Goal: Information Seeking & Learning: Learn about a topic

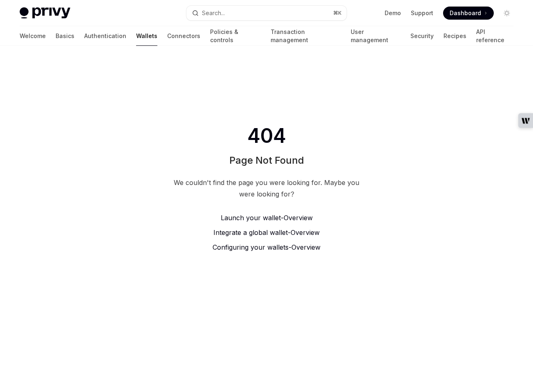
click at [136, 32] on link "Wallets" at bounding box center [146, 36] width 21 height 20
type textarea "*"
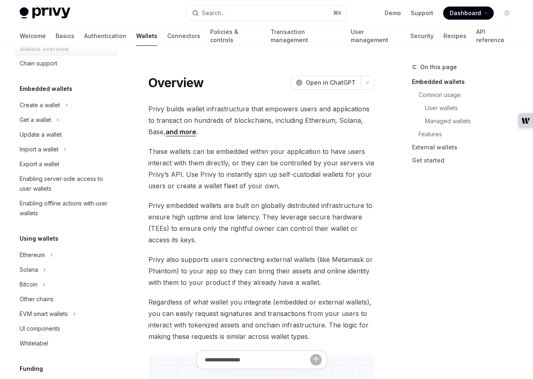
scroll to position [9, 0]
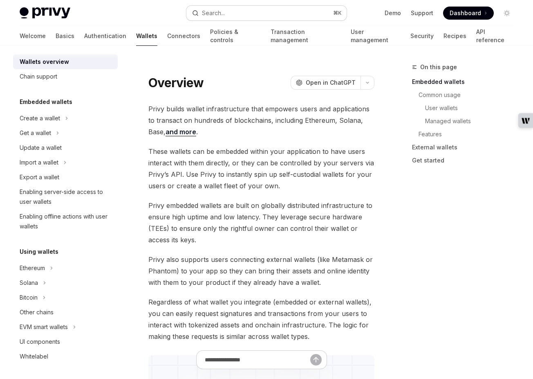
click at [265, 10] on button "Search... ⌘ K" at bounding box center [267, 13] width 160 height 15
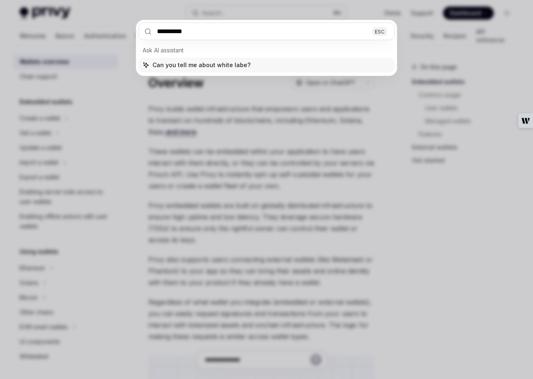
type input "**********"
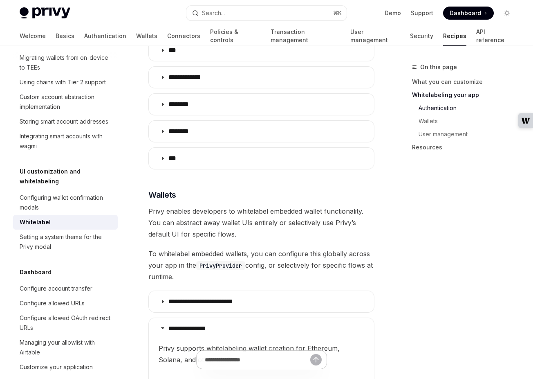
scroll to position [683, 0]
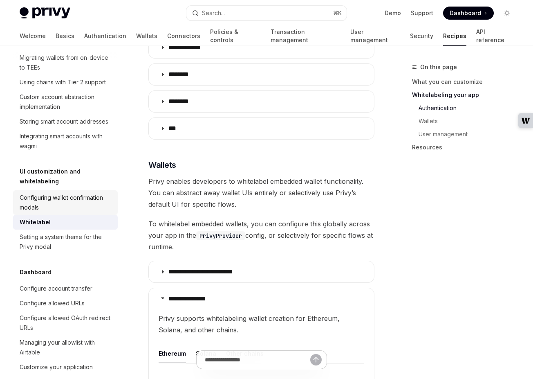
click at [67, 193] on div "Configuring wallet confirmation modals" at bounding box center [66, 203] width 93 height 20
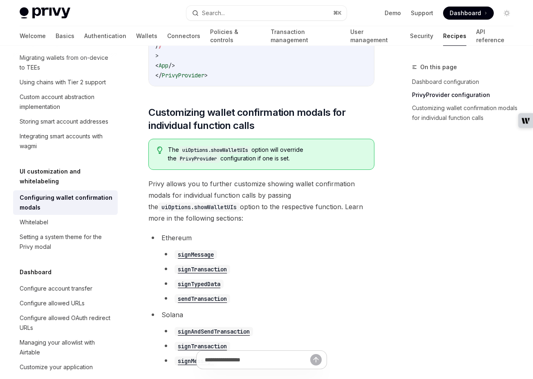
scroll to position [549, 0]
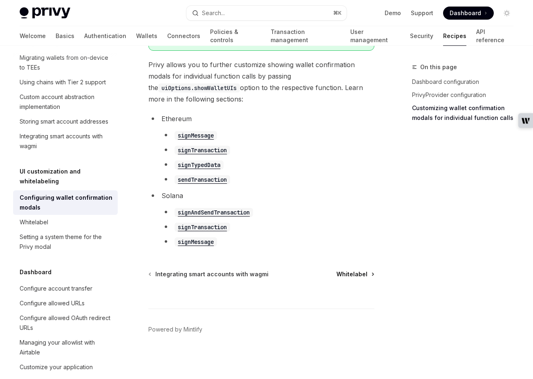
click at [349, 273] on span "Whitelabel" at bounding box center [352, 274] width 31 height 8
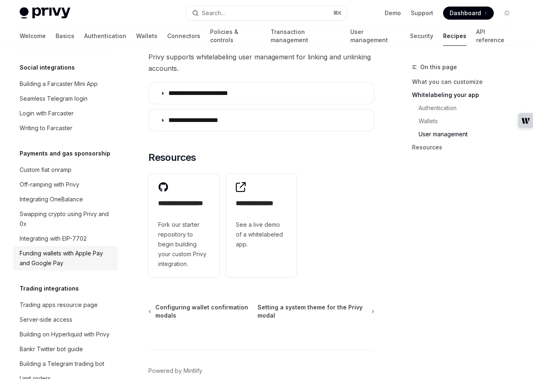
scroll to position [633, 0]
click at [429, 109] on link "Authentication" at bounding box center [469, 107] width 101 height 13
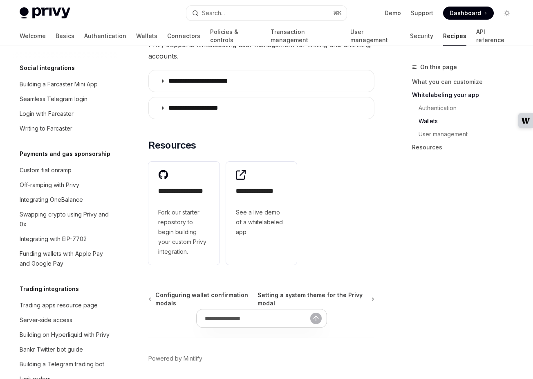
scroll to position [1234, 0]
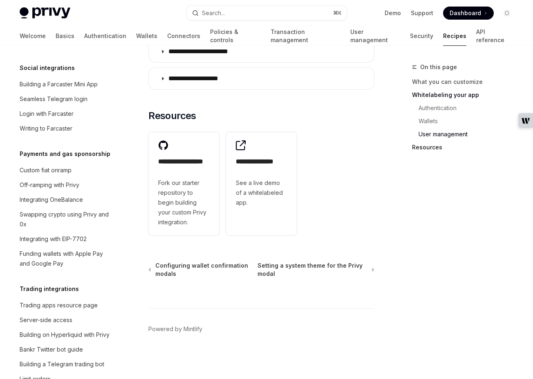
click at [424, 146] on link "Resources" at bounding box center [466, 147] width 108 height 13
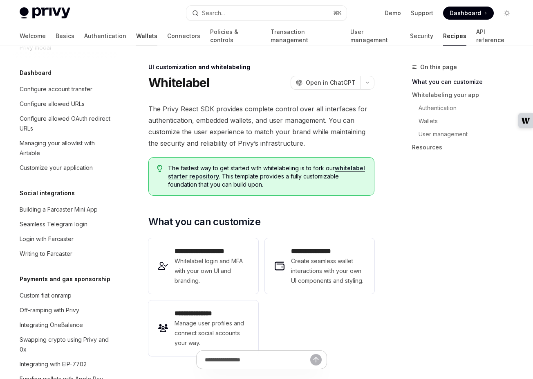
click at [136, 36] on link "Wallets" at bounding box center [146, 36] width 21 height 20
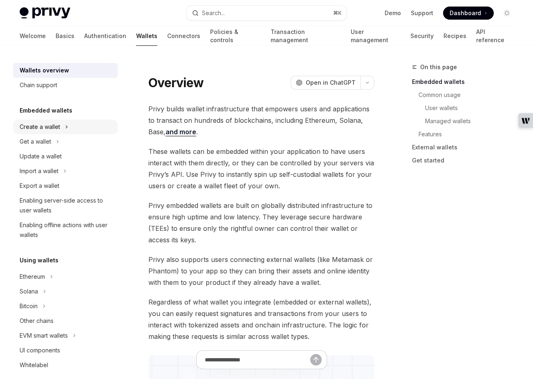
click at [44, 126] on div "Create a wallet" at bounding box center [40, 127] width 41 height 10
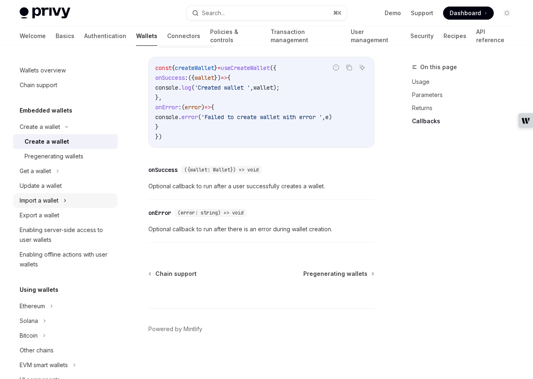
scroll to position [669, 0]
click at [48, 171] on div "Get a wallet" at bounding box center [36, 171] width 32 height 10
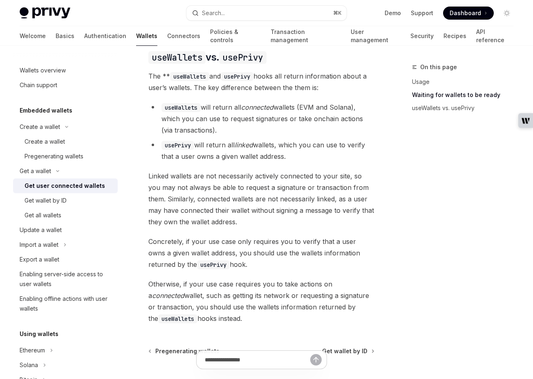
scroll to position [864, 0]
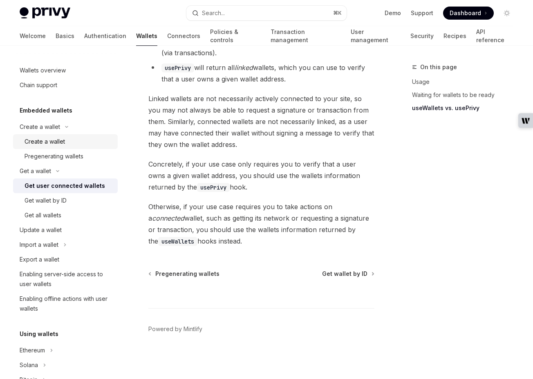
click at [41, 139] on div "Create a wallet" at bounding box center [45, 142] width 41 height 10
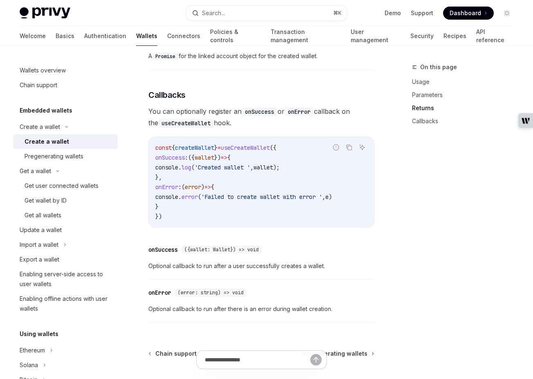
scroll to position [670, 0]
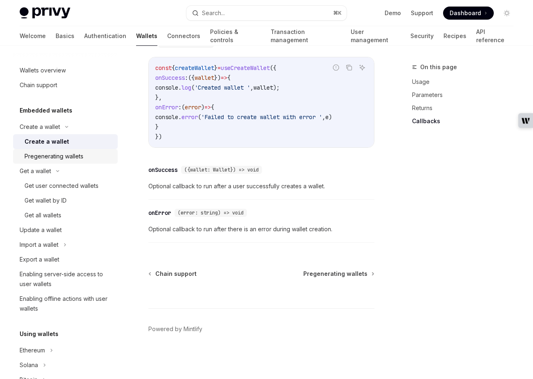
click at [54, 153] on div "Pregenerating wallets" at bounding box center [54, 156] width 59 height 10
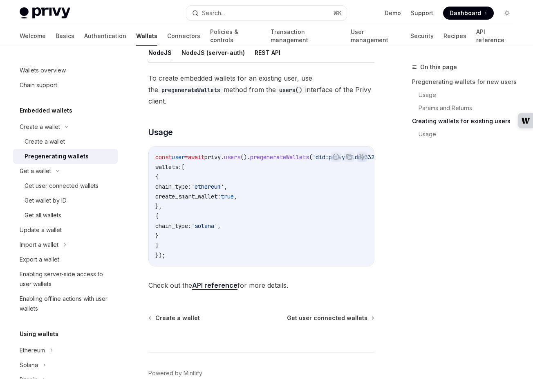
scroll to position [507, 0]
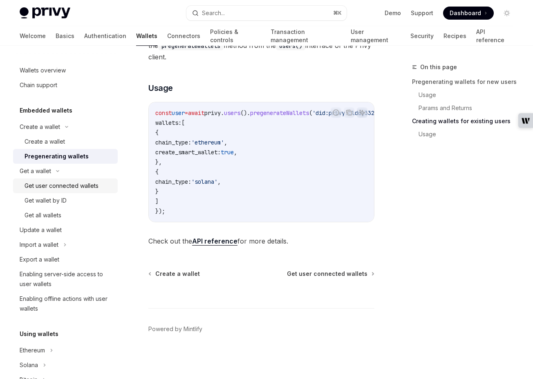
click at [58, 188] on div "Get user connected wallets" at bounding box center [62, 186] width 74 height 10
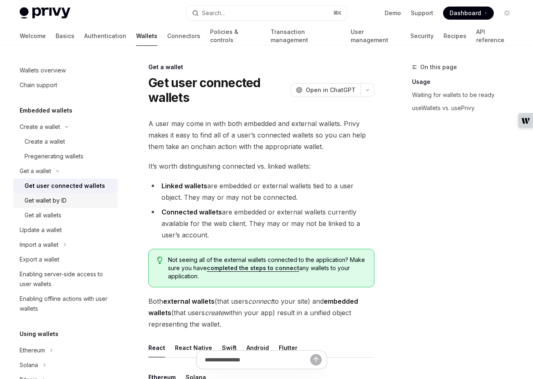
click at [51, 200] on div "Get wallet by ID" at bounding box center [46, 201] width 42 height 10
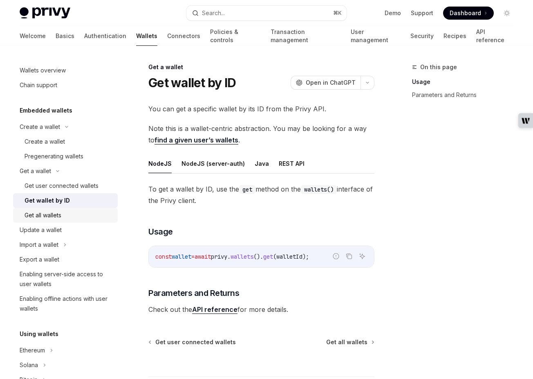
click at [61, 218] on div "Get all wallets" at bounding box center [43, 215] width 37 height 10
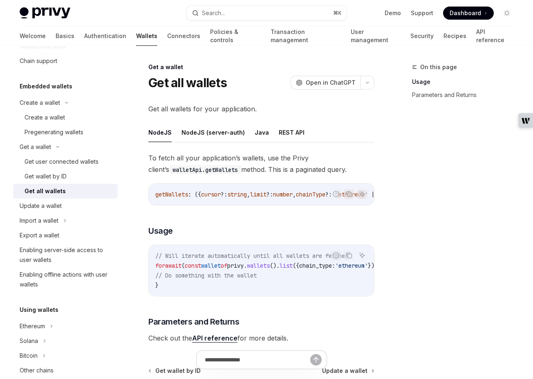
scroll to position [25, 0]
click at [35, 207] on div "Update a wallet" at bounding box center [41, 205] width 42 height 10
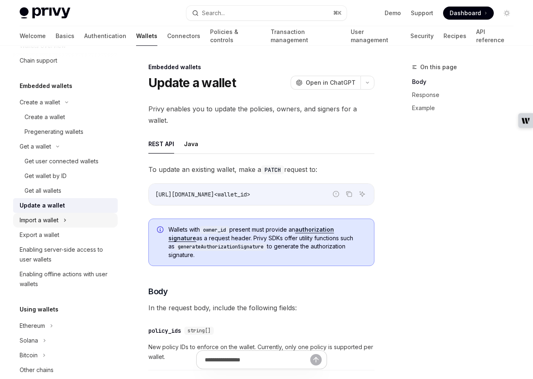
click at [49, 219] on div "Import a wallet" at bounding box center [39, 220] width 39 height 10
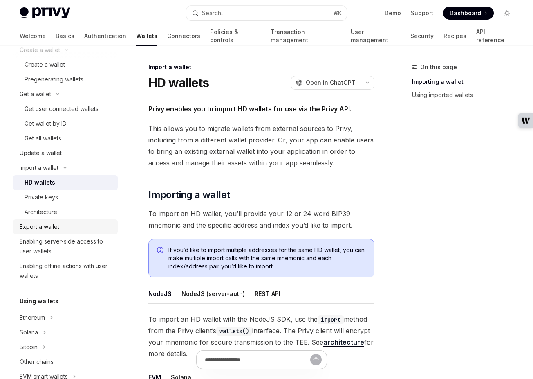
scroll to position [79, 0]
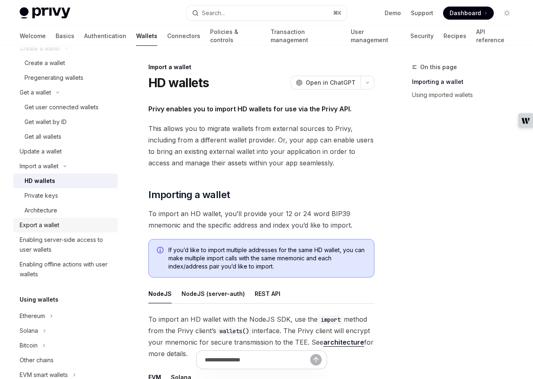
click at [47, 226] on div "Export a wallet" at bounding box center [40, 225] width 40 height 10
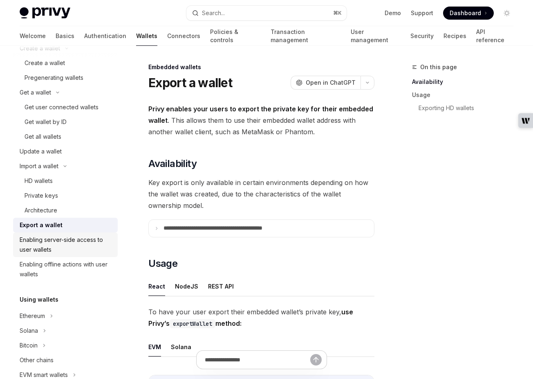
click at [63, 249] on div "Enabling server-side access to user wallets" at bounding box center [66, 245] width 93 height 20
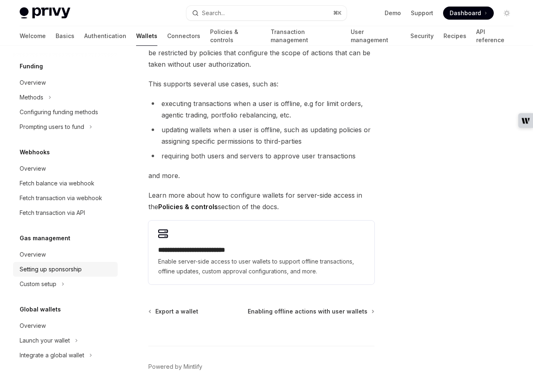
scroll to position [114, 0]
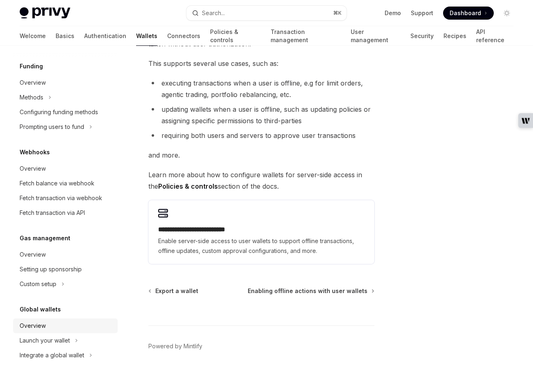
click at [52, 323] on div "Overview" at bounding box center [66, 326] width 93 height 10
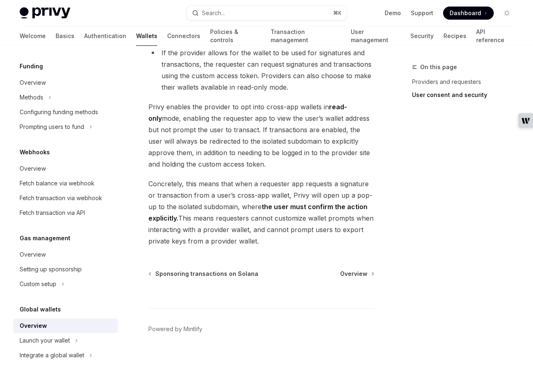
scroll to position [754, 0]
click at [244, 9] on button "Search... ⌘ K" at bounding box center [267, 13] width 160 height 15
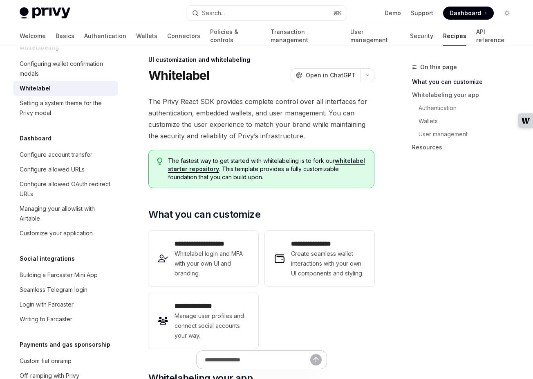
scroll to position [16, 0]
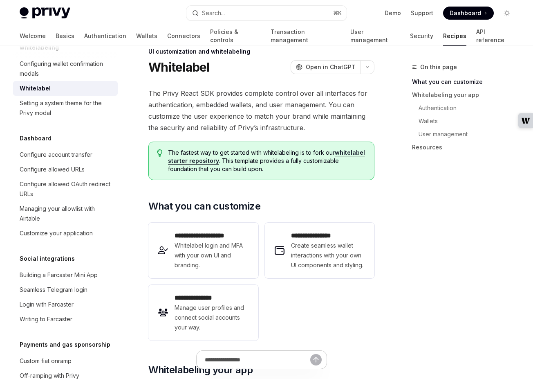
click at [258, 89] on span "The Privy React SDK provides complete control over all interfaces for authentic…" at bounding box center [262, 111] width 226 height 46
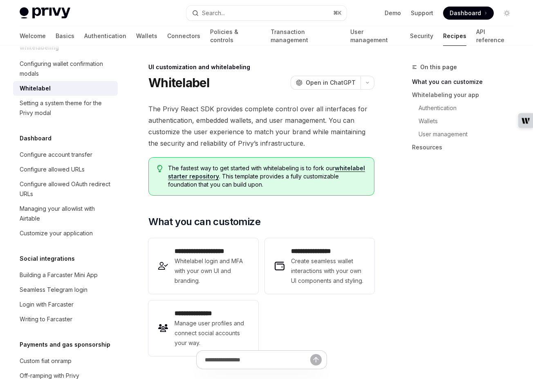
drag, startPoint x: 196, startPoint y: 68, endPoint x: 364, endPoint y: 47, distance: 169.1
click at [196, 68] on div "UI customization and whitelabeling" at bounding box center [262, 67] width 226 height 8
click at [443, 40] on link "Recipes" at bounding box center [454, 36] width 23 height 20
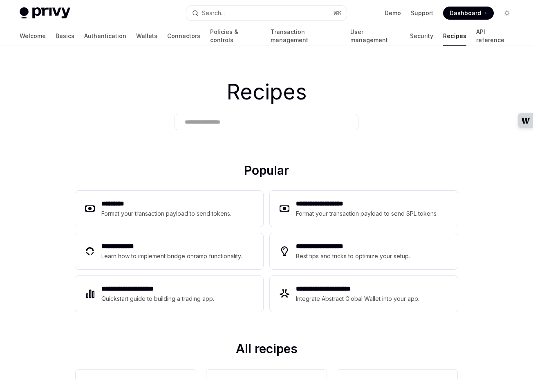
type textarea "*"
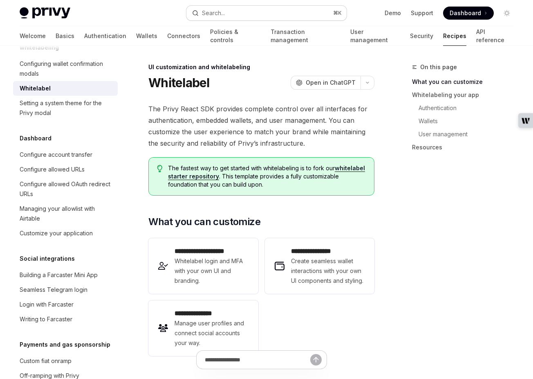
click at [219, 12] on div "Search..." at bounding box center [213, 13] width 23 height 10
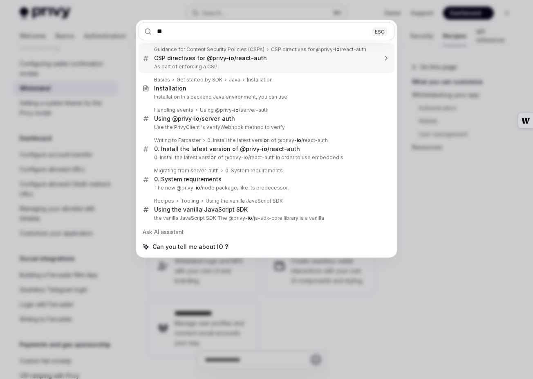
type input "*"
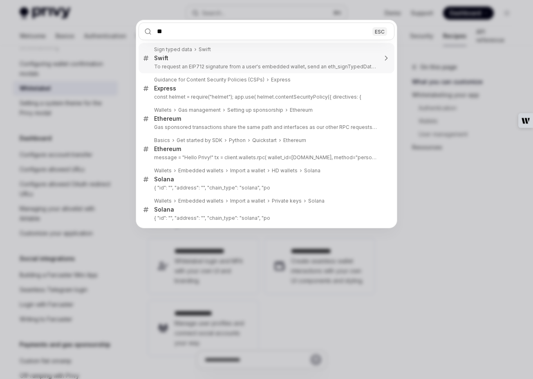
type input "*"
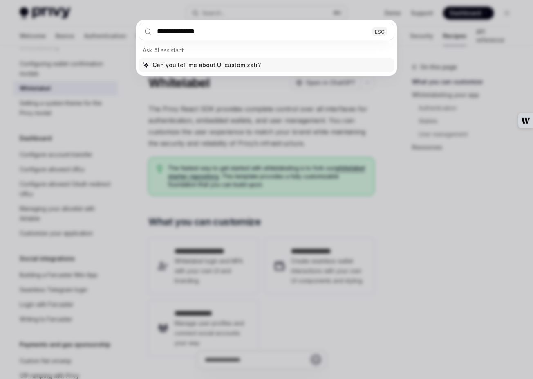
type input "**********"
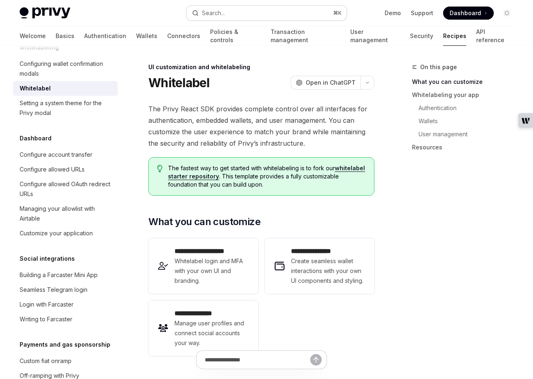
type textarea "*"
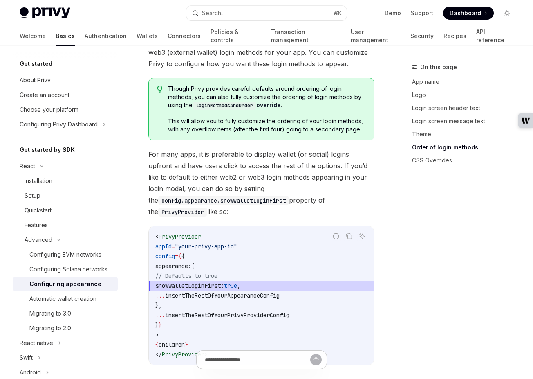
scroll to position [1769, 0]
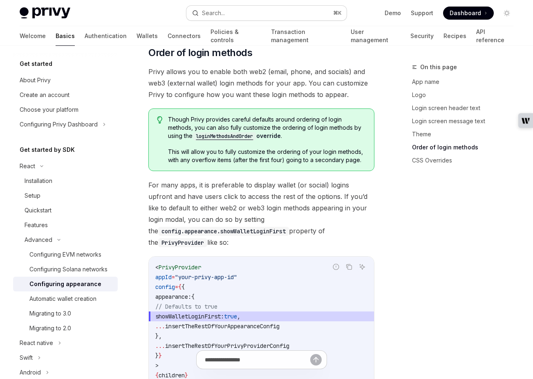
click at [244, 17] on button "Search... ⌘ K" at bounding box center [267, 13] width 160 height 15
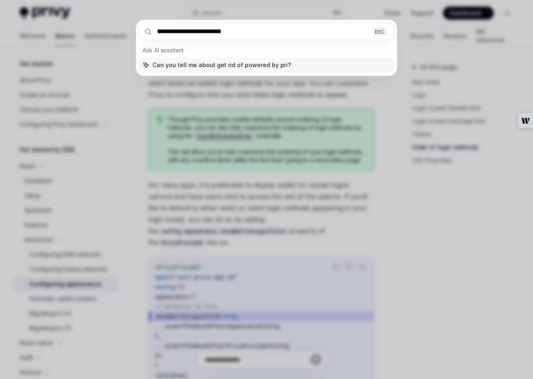
type input "**********"
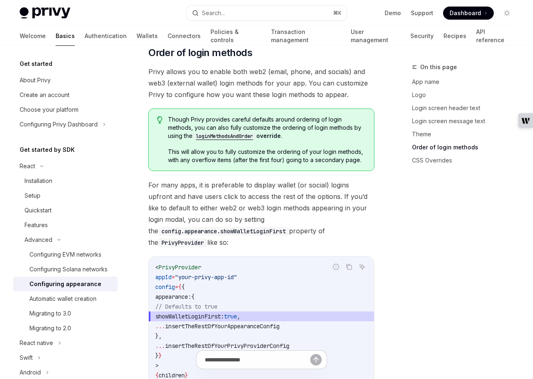
type textarea "*"
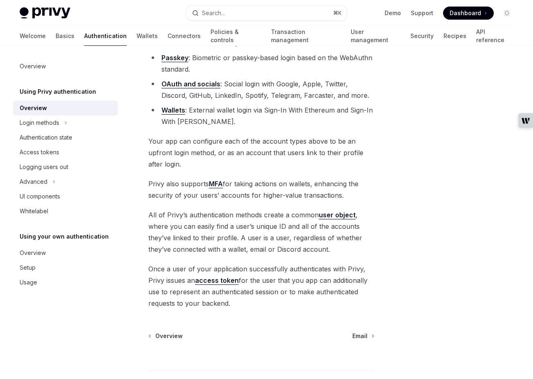
scroll to position [174, 0]
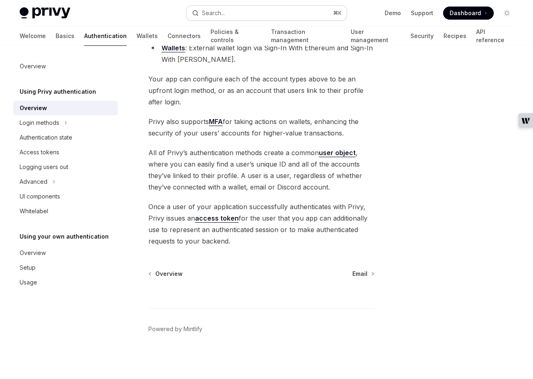
click at [227, 15] on button "Search... ⌘ K" at bounding box center [267, 13] width 160 height 15
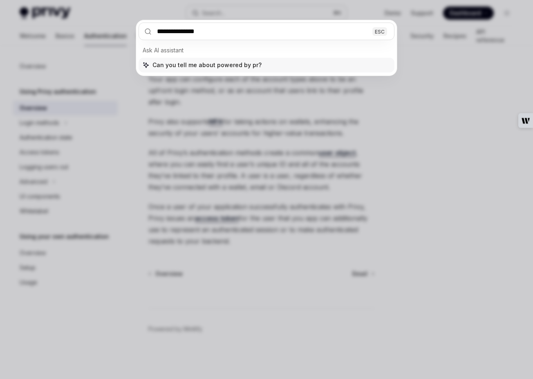
type input "**********"
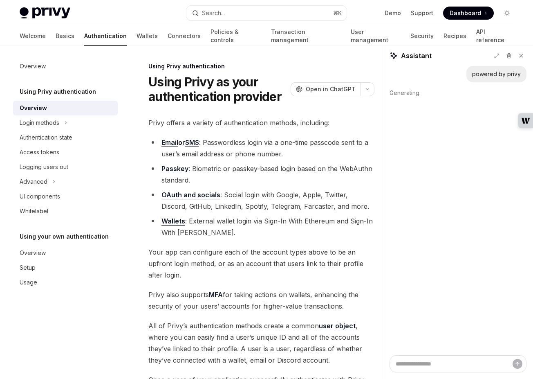
scroll to position [0, 0]
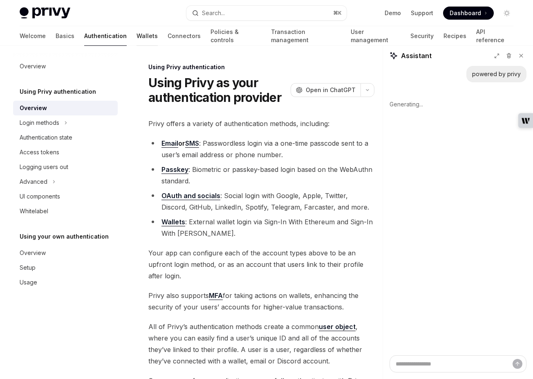
click at [137, 36] on link "Wallets" at bounding box center [147, 36] width 21 height 20
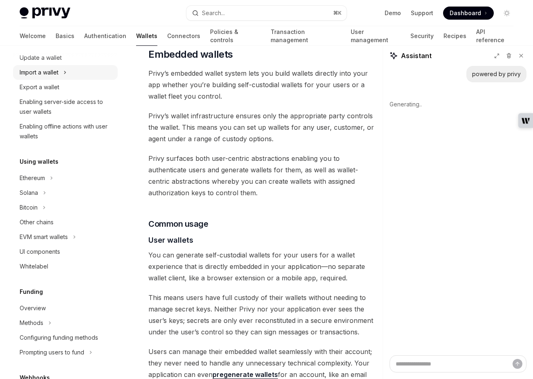
scroll to position [111, 0]
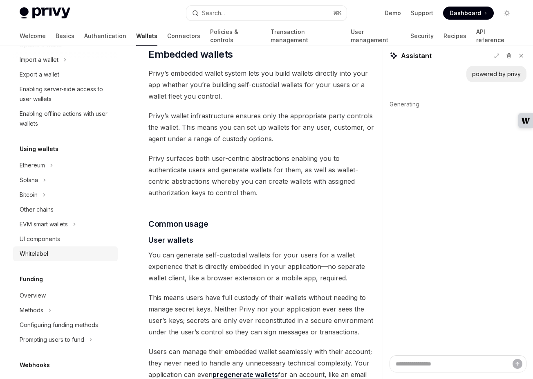
click at [40, 259] on link "Whitelabel" at bounding box center [65, 253] width 105 height 15
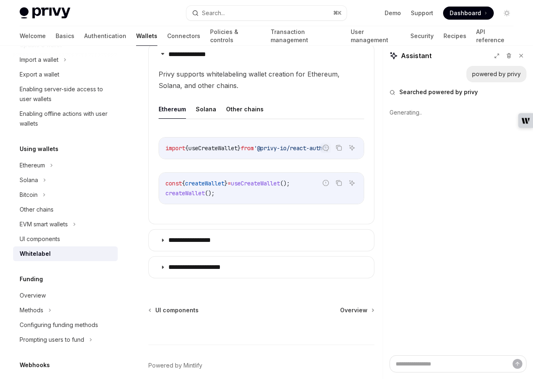
scroll to position [329, 0]
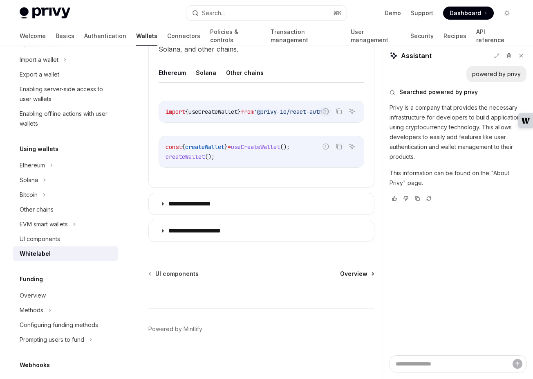
click at [351, 272] on span "Overview" at bounding box center [353, 274] width 27 height 8
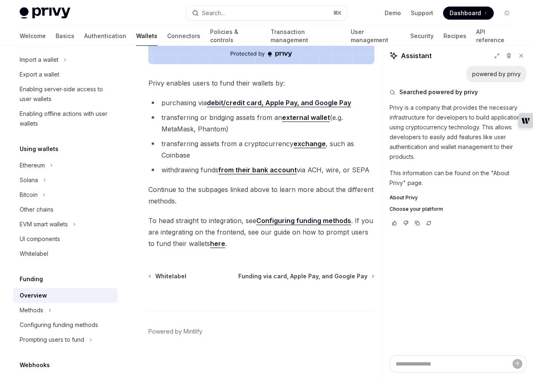
scroll to position [281, 0]
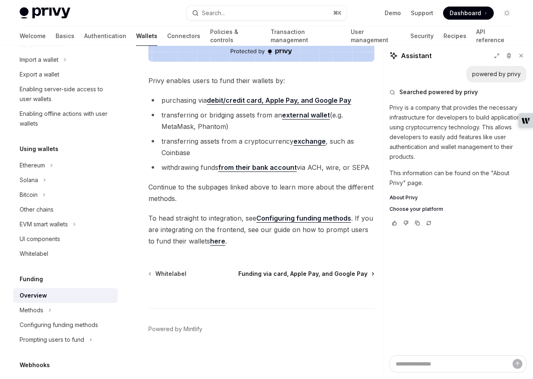
click at [319, 275] on span "Funding via card, Apple Pay, and Google Pay" at bounding box center [303, 274] width 129 height 8
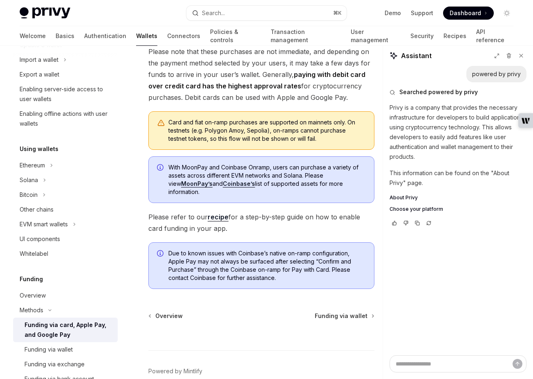
scroll to position [280, 0]
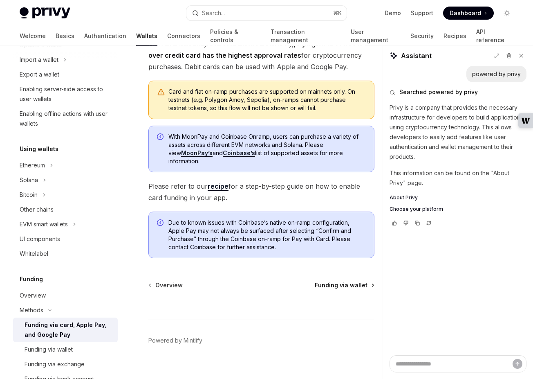
click at [332, 281] on span "Funding via wallet" at bounding box center [341, 285] width 53 height 8
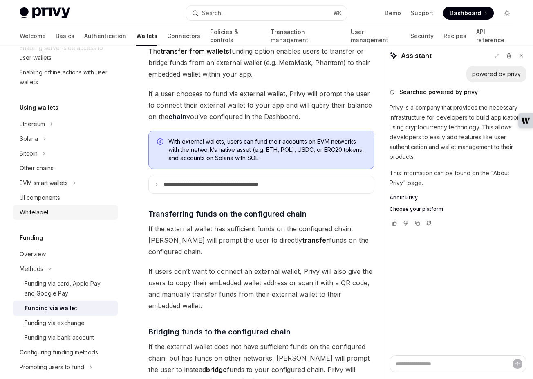
scroll to position [173, 0]
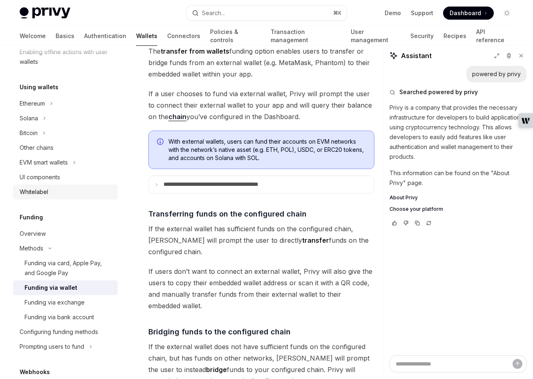
click at [42, 188] on div "Whitelabel" at bounding box center [34, 192] width 29 height 10
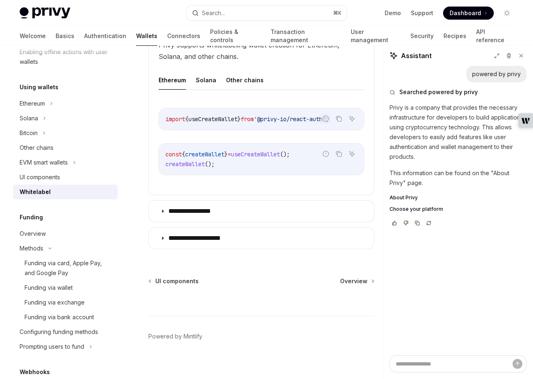
scroll to position [329, 0]
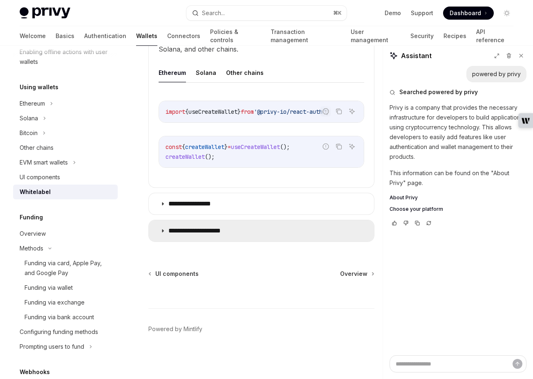
click at [162, 234] on summary "**********" at bounding box center [261, 230] width 225 height 21
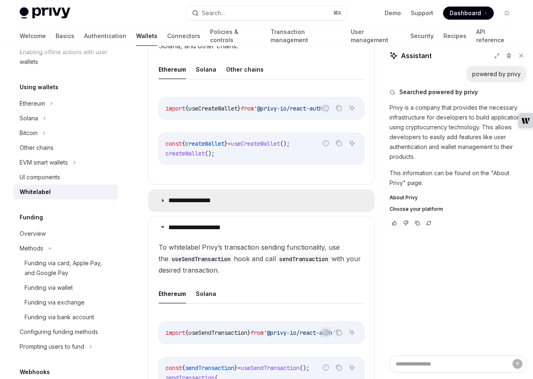
click at [161, 201] on icon at bounding box center [162, 200] width 5 height 5
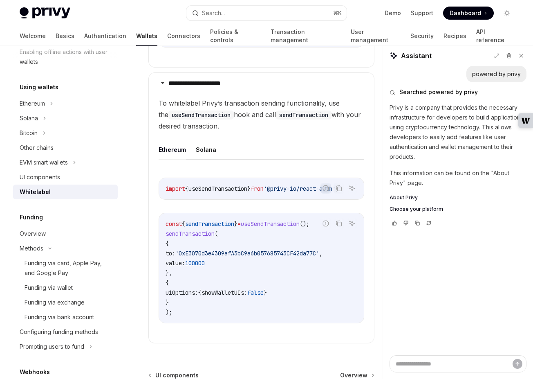
scroll to position [784, 0]
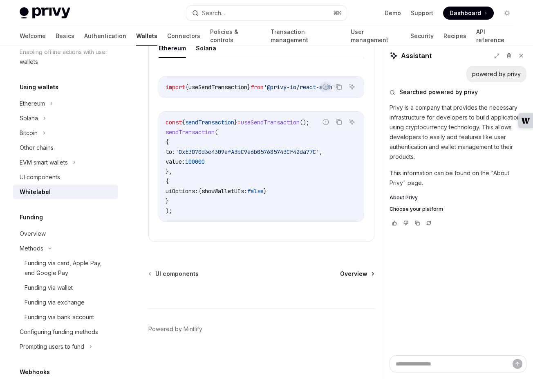
click at [355, 275] on span "Overview" at bounding box center [353, 274] width 27 height 8
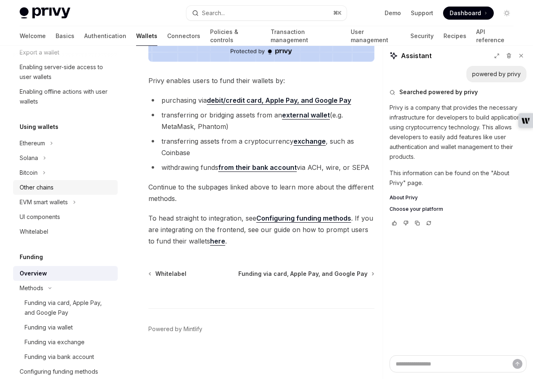
scroll to position [132, 0]
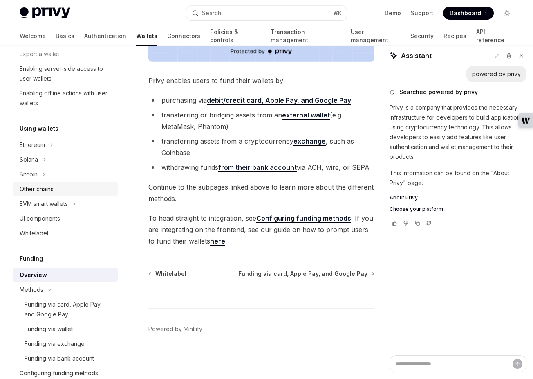
click at [44, 188] on div "Other chains" at bounding box center [37, 189] width 34 height 10
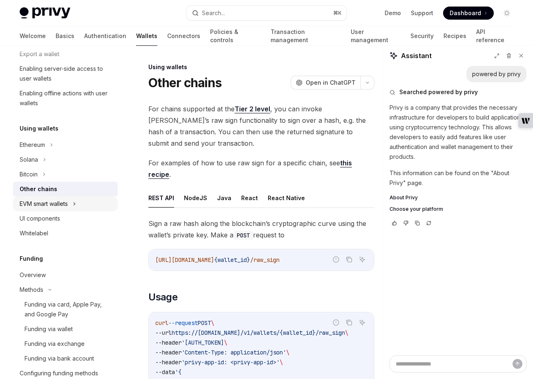
click at [47, 208] on div "EVM smart wallets" at bounding box center [44, 204] width 48 height 10
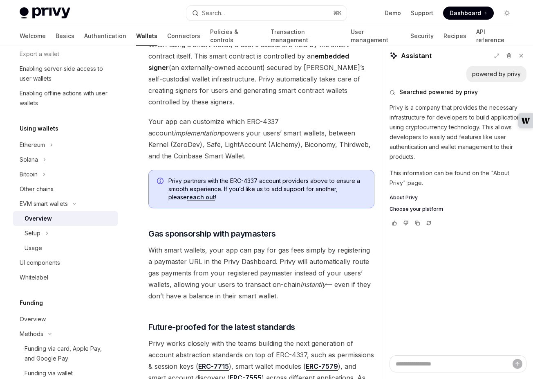
scroll to position [495, 0]
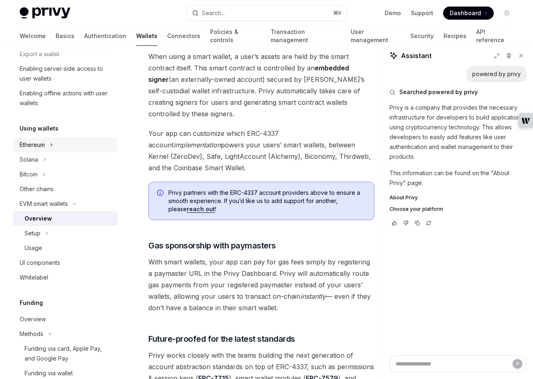
click at [33, 143] on div "Ethereum" at bounding box center [32, 145] width 25 height 10
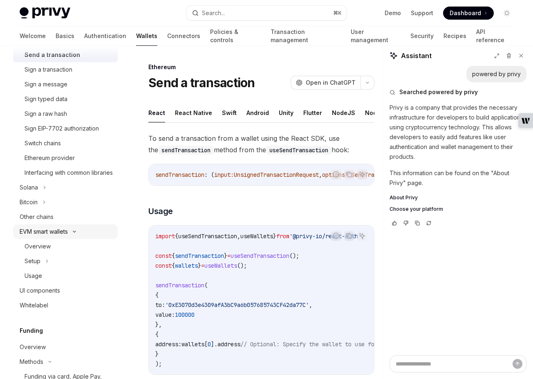
scroll to position [237, 0]
click at [49, 295] on div "UI components" at bounding box center [40, 290] width 41 height 10
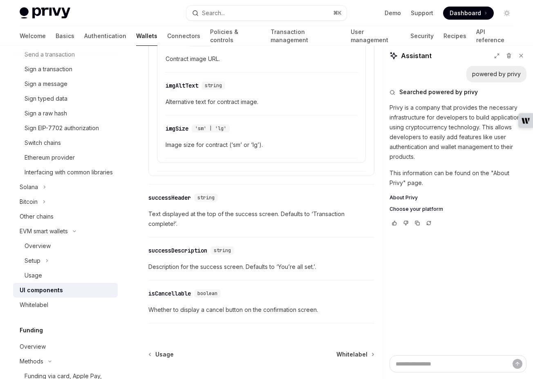
scroll to position [1434, 0]
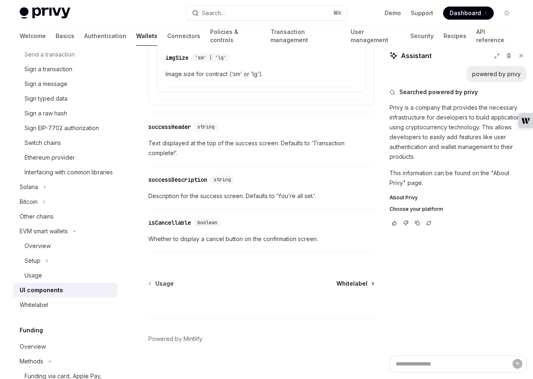
click at [349, 279] on span "Whitelabel" at bounding box center [352, 283] width 31 height 8
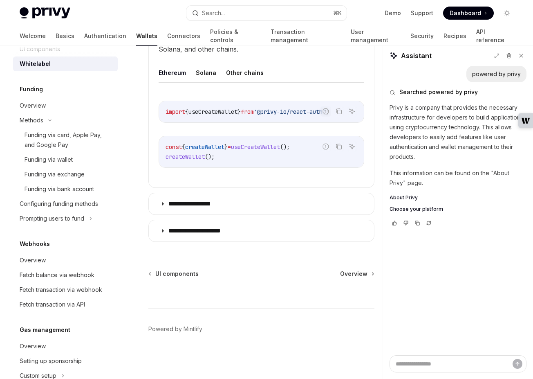
scroll to position [483, 0]
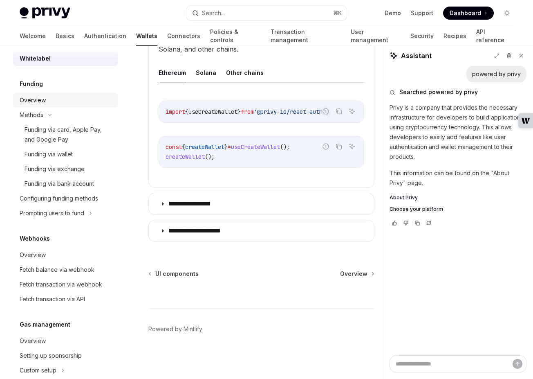
click at [34, 105] on div "Overview" at bounding box center [33, 100] width 26 height 10
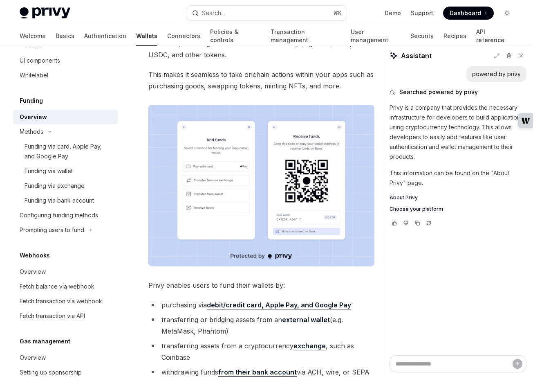
scroll to position [467, 0]
click at [28, 152] on div "Funding via card, Apple Pay, and Google Pay" at bounding box center [69, 151] width 88 height 20
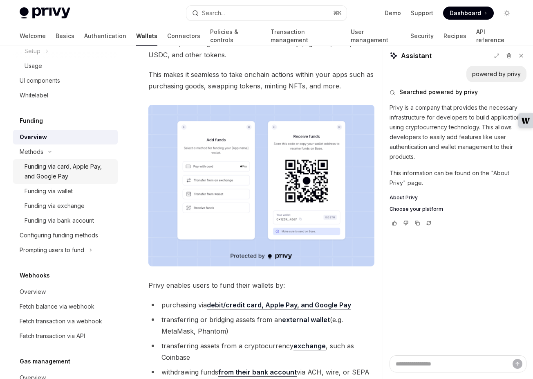
type textarea "*"
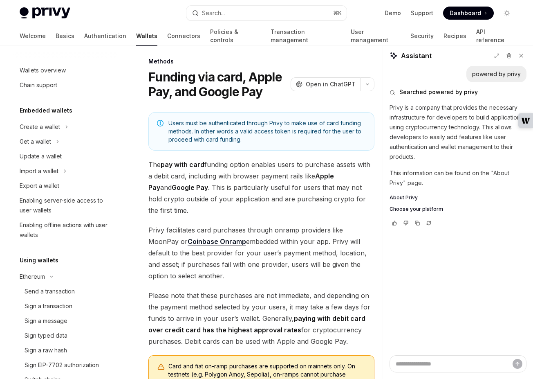
scroll to position [7, 0]
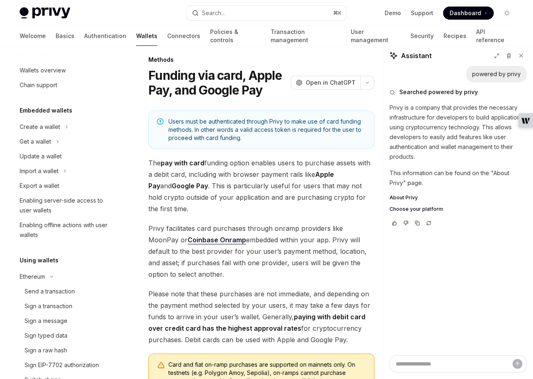
click at [239, 199] on span "The pay with card funding option enables users to purchase assets with a debit …" at bounding box center [262, 185] width 226 height 57
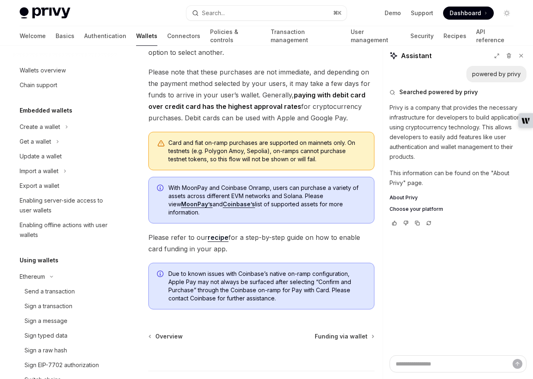
scroll to position [231, 0]
